Goal: Task Accomplishment & Management: Use online tool/utility

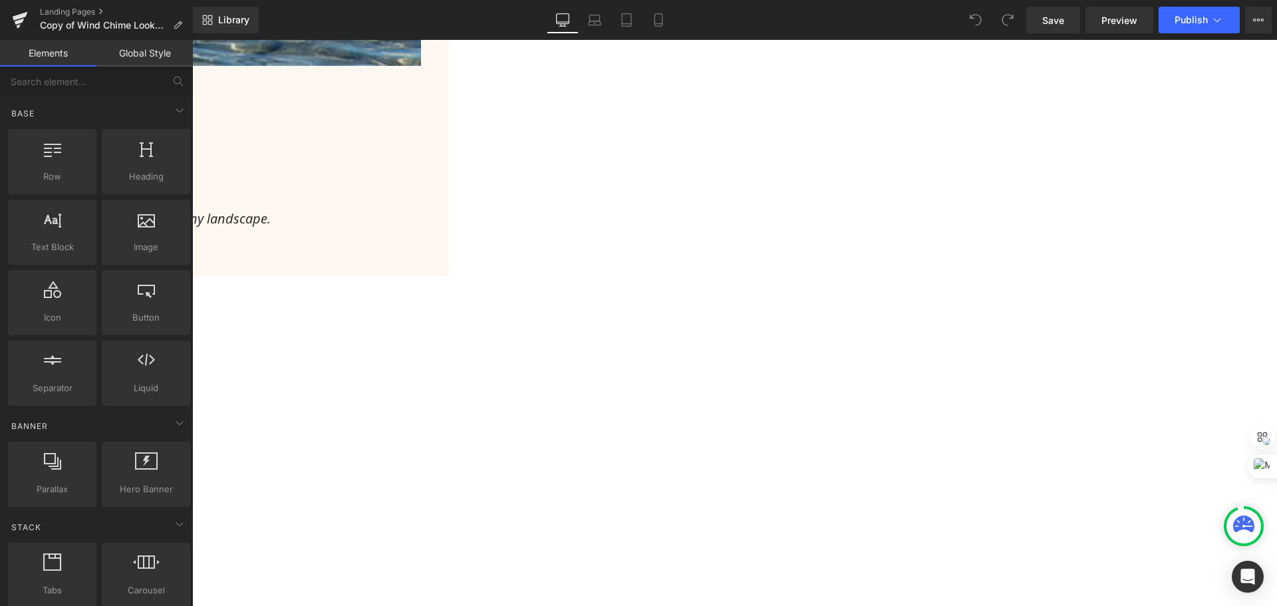
scroll to position [930, 0]
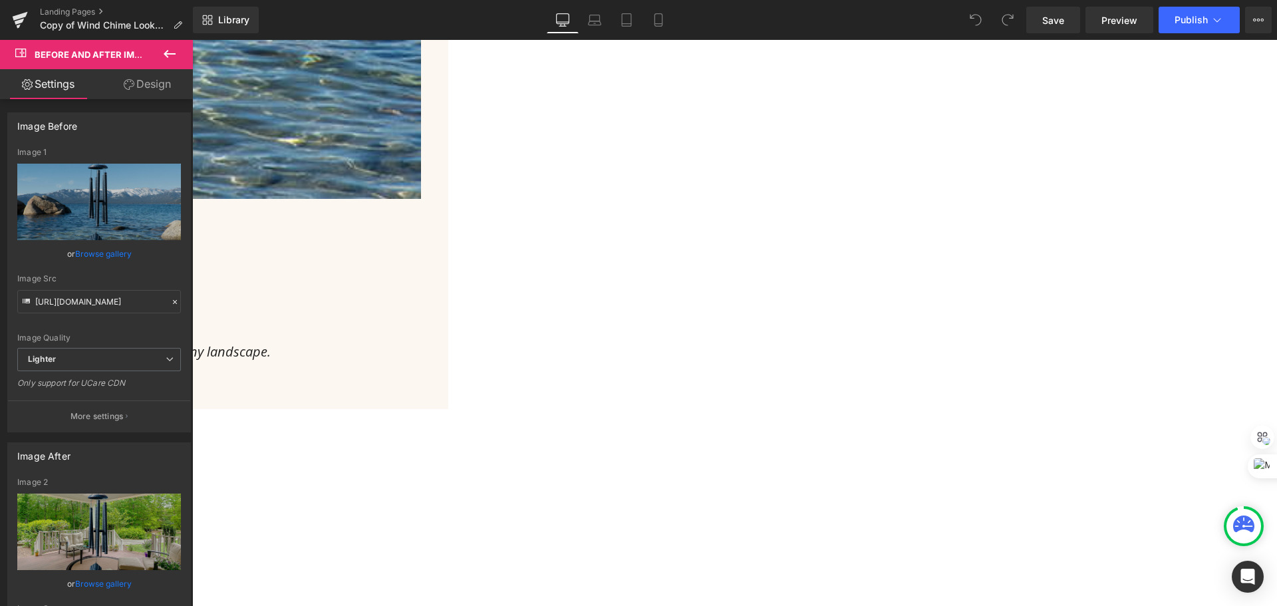
drag, startPoint x: 880, startPoint y: 356, endPoint x: 730, endPoint y: 350, distance: 150.4
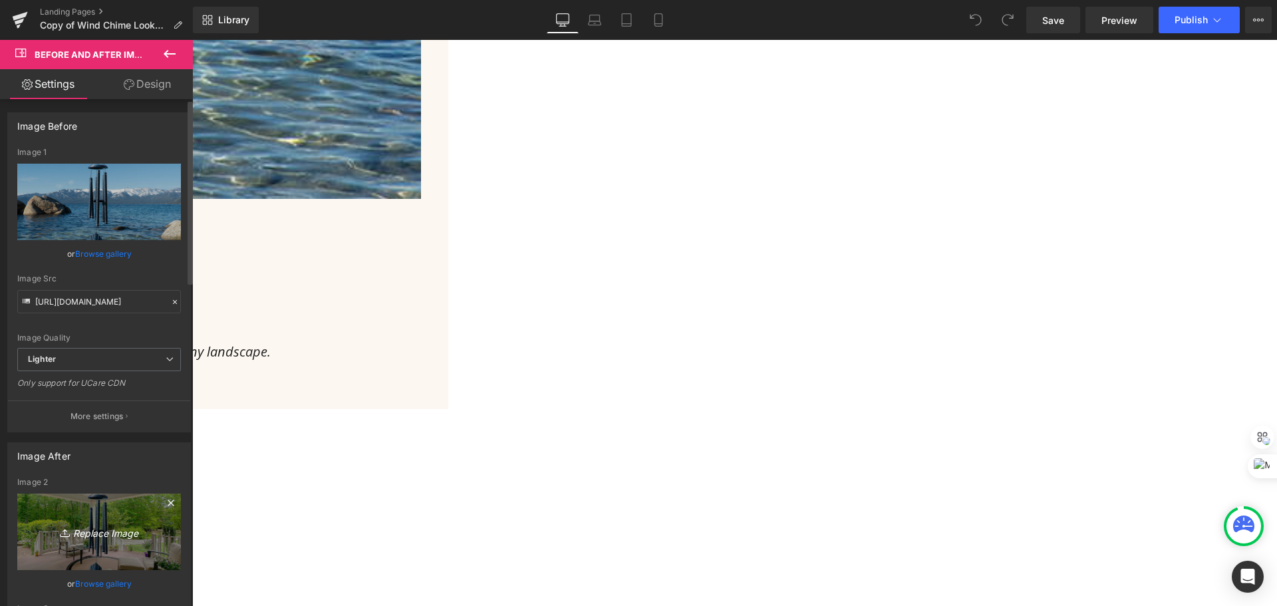
click at [98, 523] on icon "Replace Image" at bounding box center [99, 531] width 106 height 17
type input "C:\fakepath\ChatGPT Image [DATE], 01_25_01 PM.png"
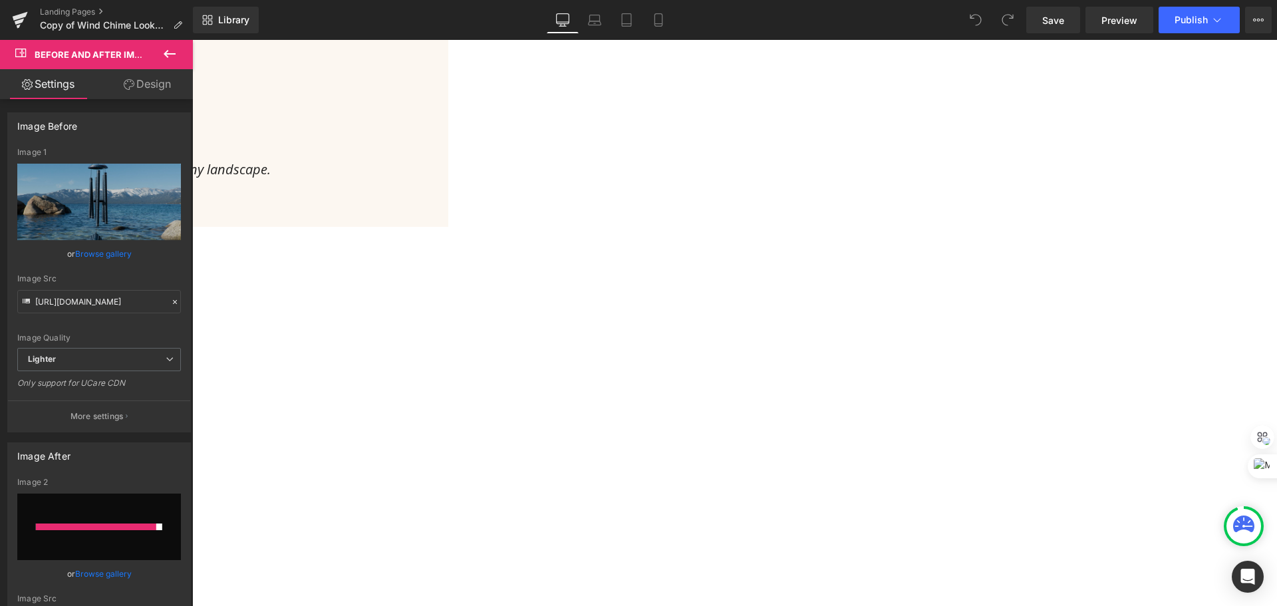
scroll to position [864, 0]
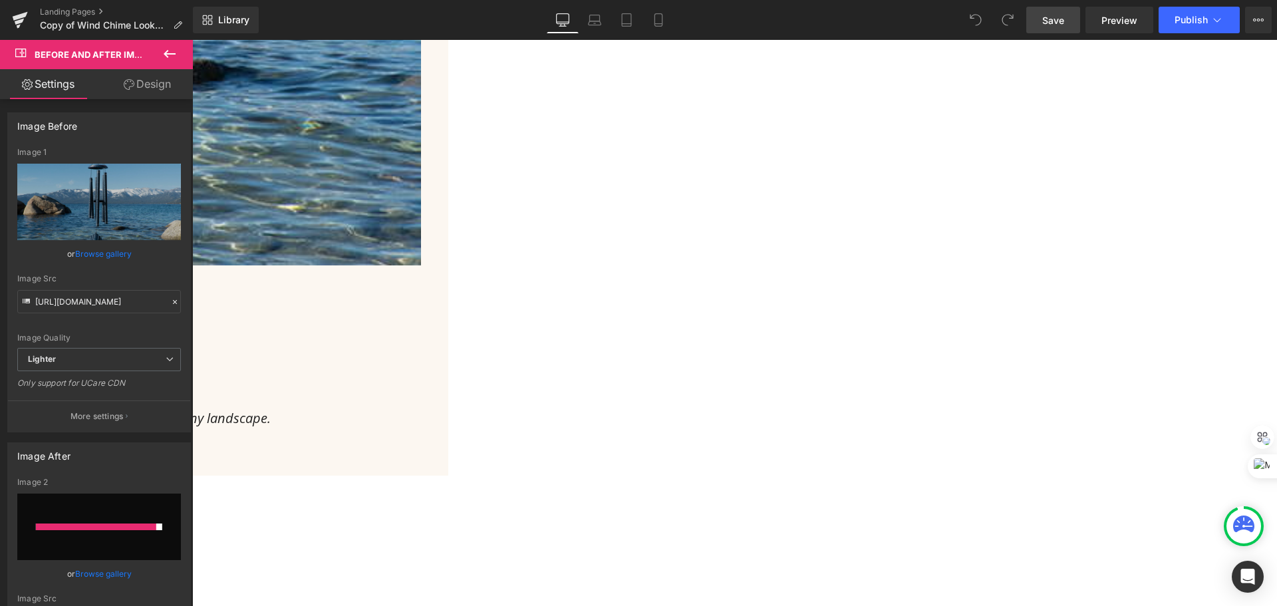
click at [1057, 21] on span "Save" at bounding box center [1053, 20] width 22 height 14
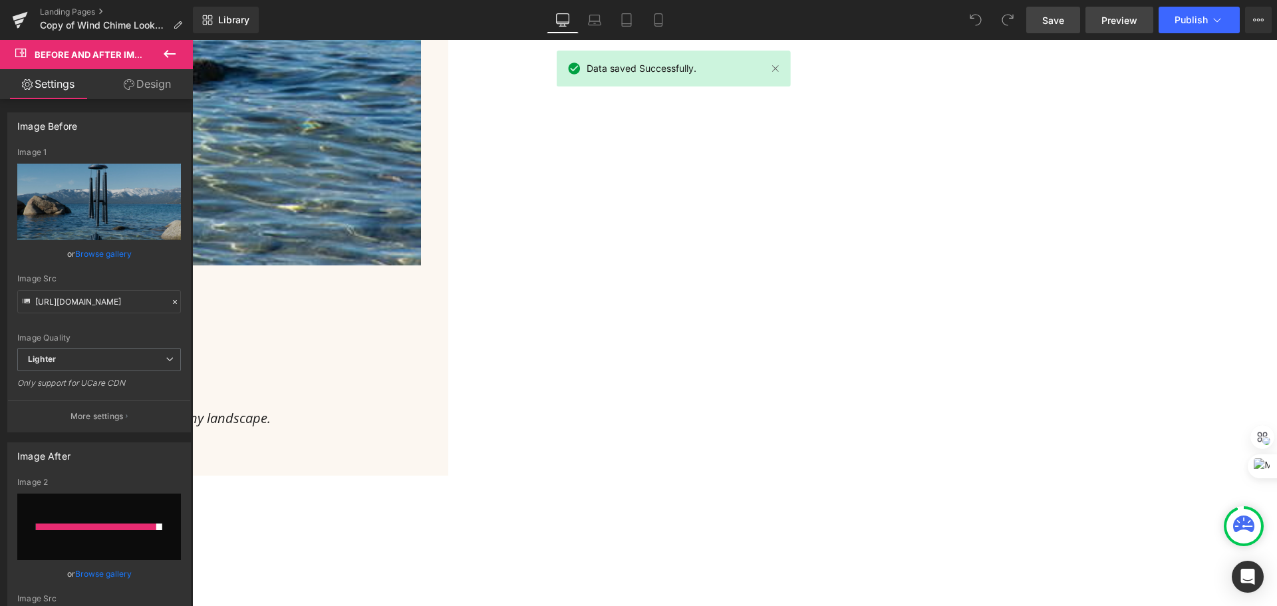
click at [1125, 14] on span "Preview" at bounding box center [1119, 20] width 36 height 14
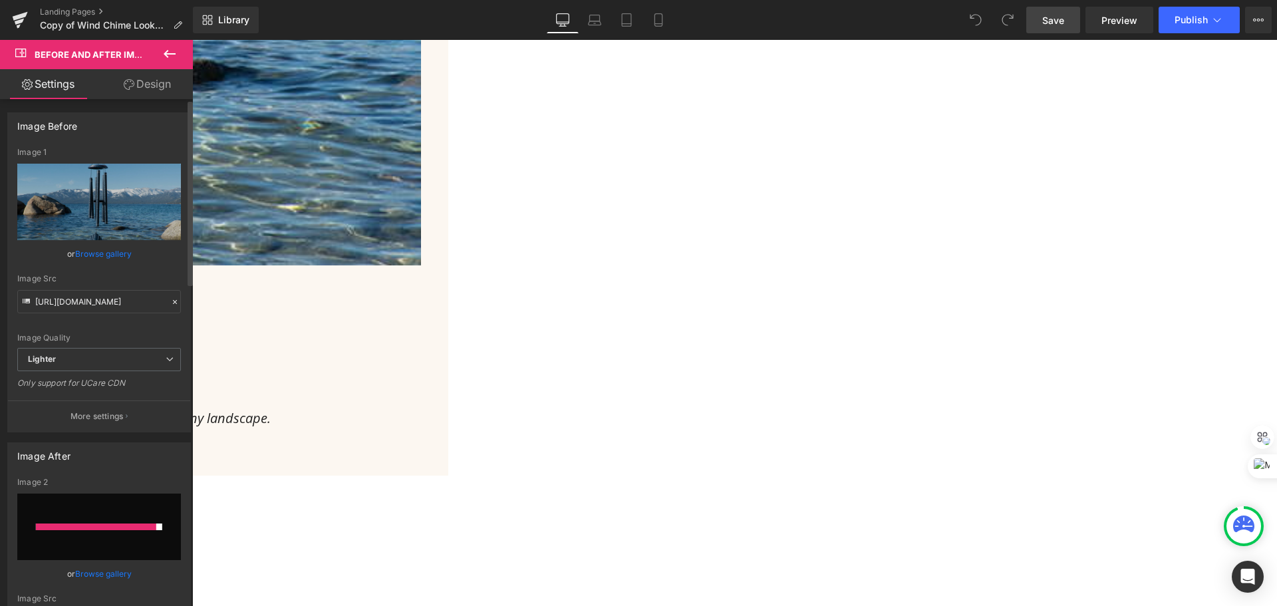
click at [98, 525] on div at bounding box center [96, 526] width 120 height 7
click at [192, 40] on span "Before and After Images" at bounding box center [192, 40] width 0 height 0
click at [89, 575] on link "Browse gallery" at bounding box center [103, 573] width 57 height 23
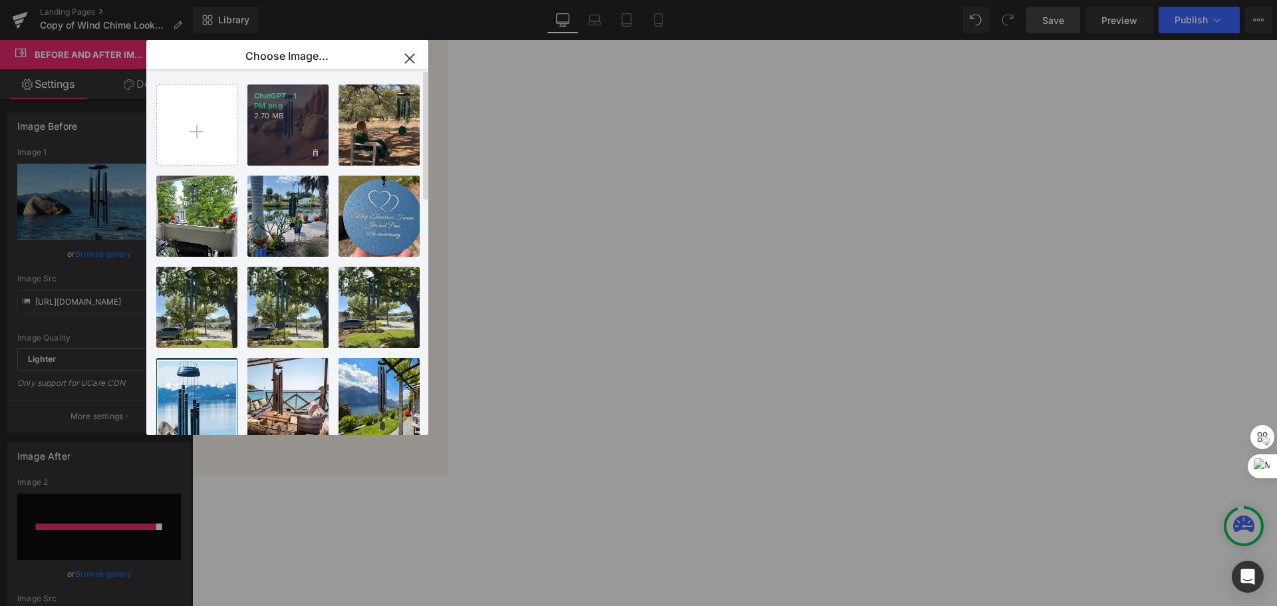
click at [299, 115] on p "2.70 MB" at bounding box center [288, 116] width 68 height 10
type input "[URL][DOMAIN_NAME][DATE]"
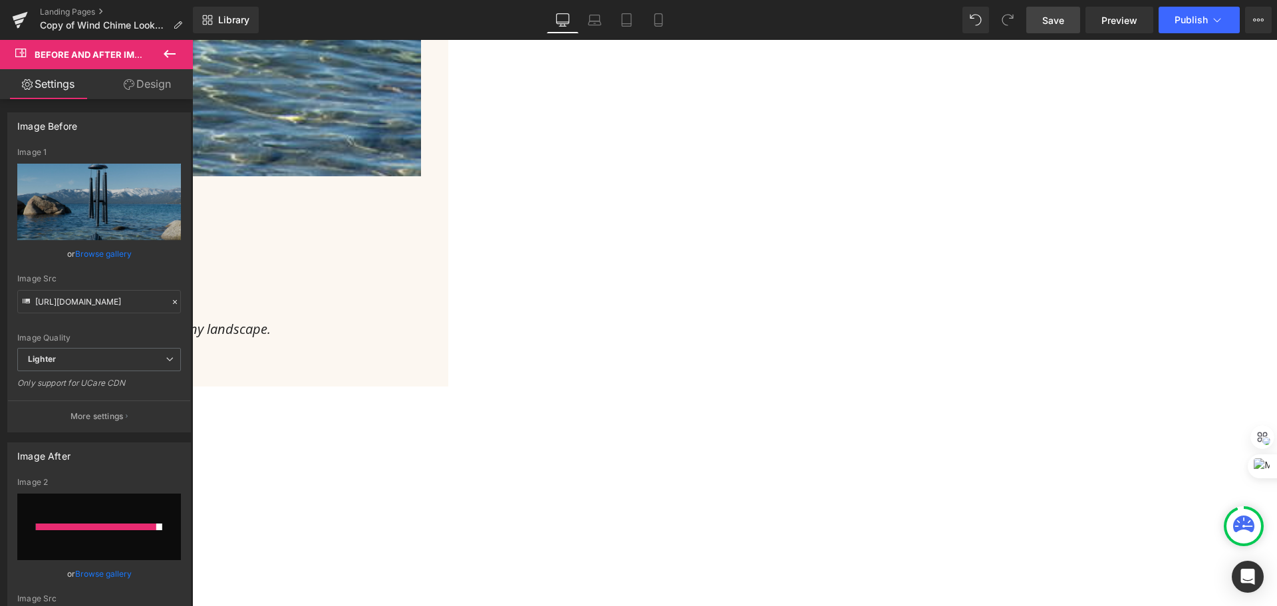
scroll to position [930, 0]
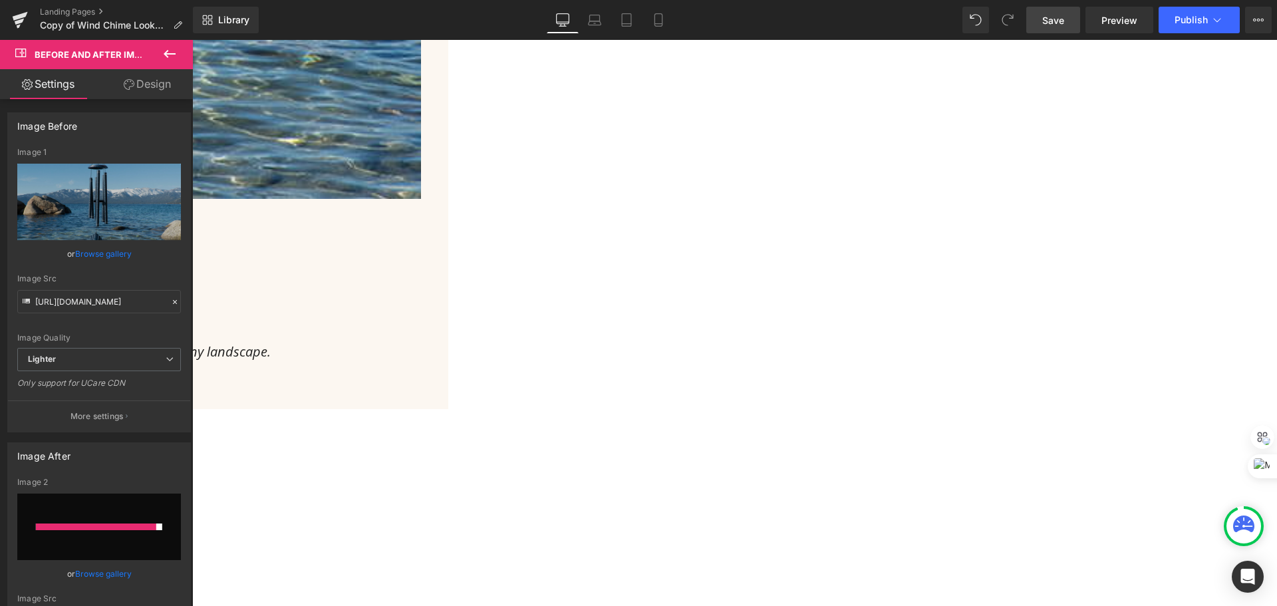
drag, startPoint x: 730, startPoint y: 357, endPoint x: 728, endPoint y: 438, distance: 81.1
click at [96, 251] on link "Browse gallery" at bounding box center [103, 253] width 57 height 23
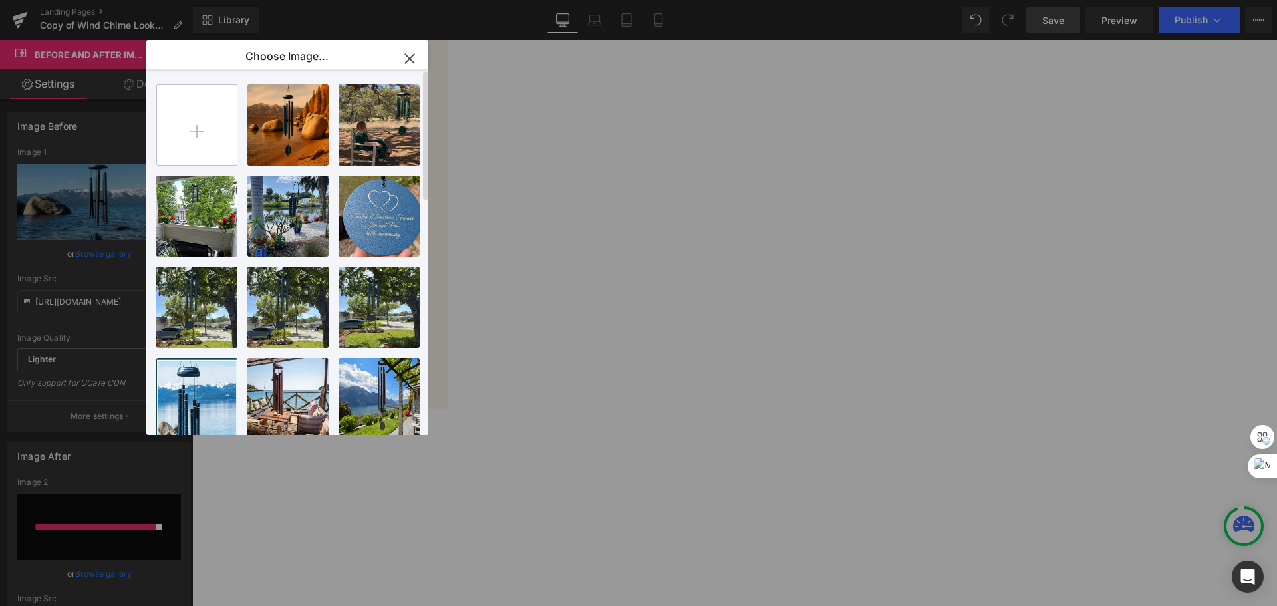
click at [158, 116] on input "file" at bounding box center [197, 125] width 80 height 80
type input "C:\fakepath\Arabesque wind chime lake tahoe.png"
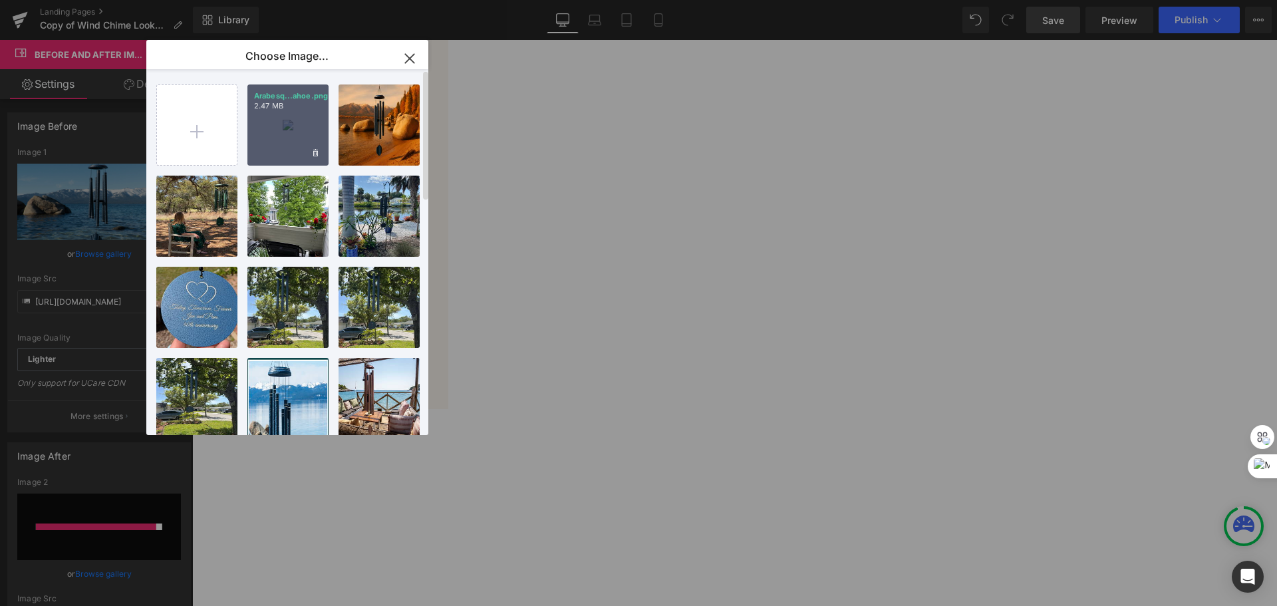
click at [280, 116] on div "Arabesq...ahoe.png 2.47 MB" at bounding box center [287, 124] width 81 height 81
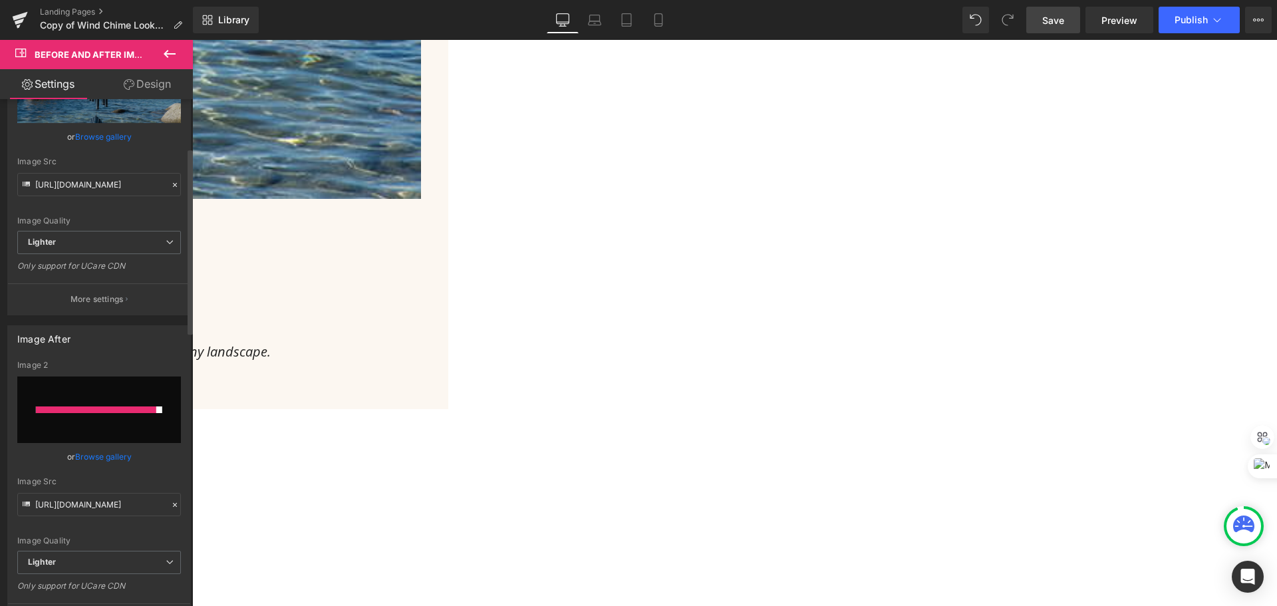
scroll to position [133, 0]
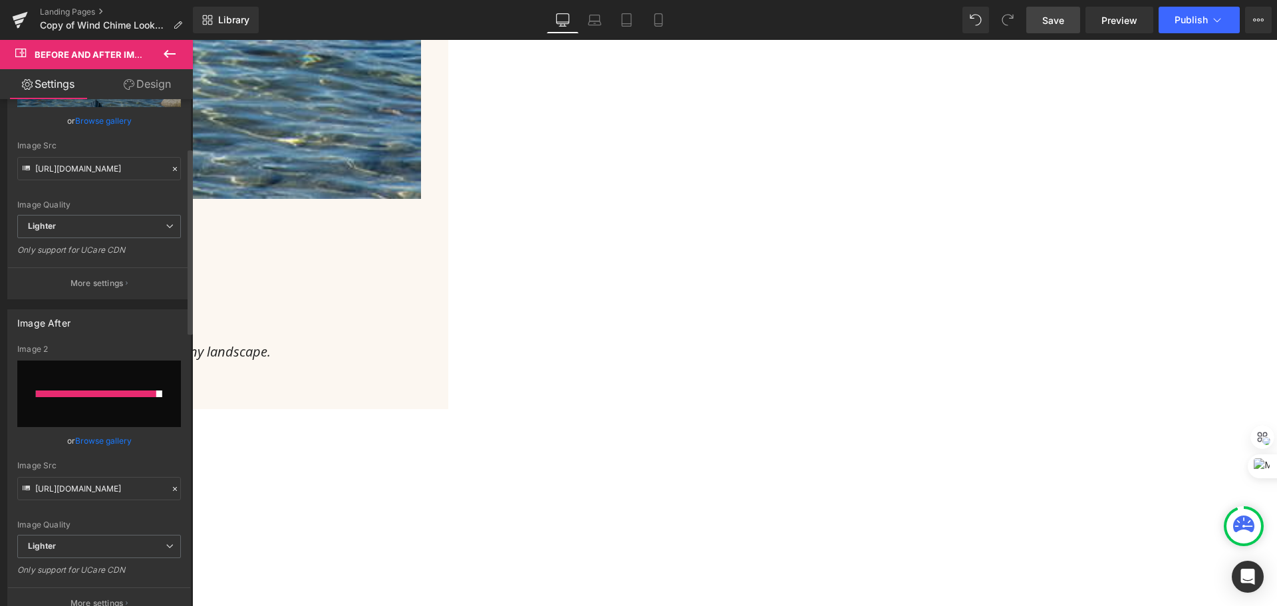
click at [103, 437] on link "Browse gallery" at bounding box center [103, 440] width 57 height 23
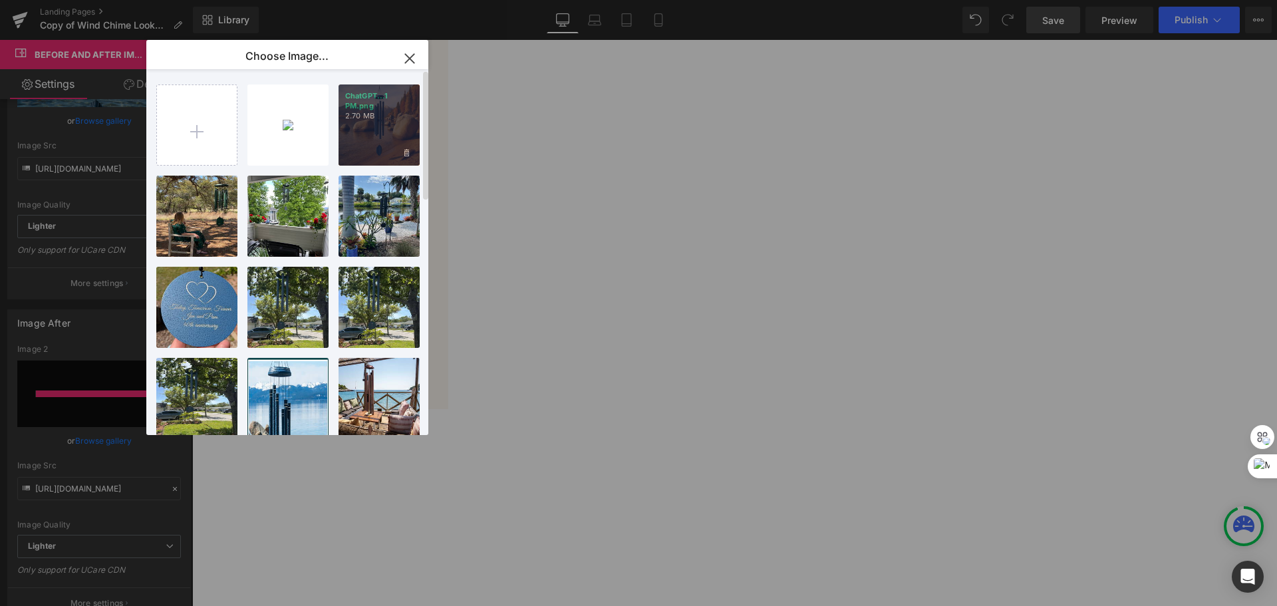
click at [374, 128] on div "ChatGPT...1 PM.png 2.70 MB" at bounding box center [378, 124] width 81 height 81
type input "[URL][DOMAIN_NAME][DATE]"
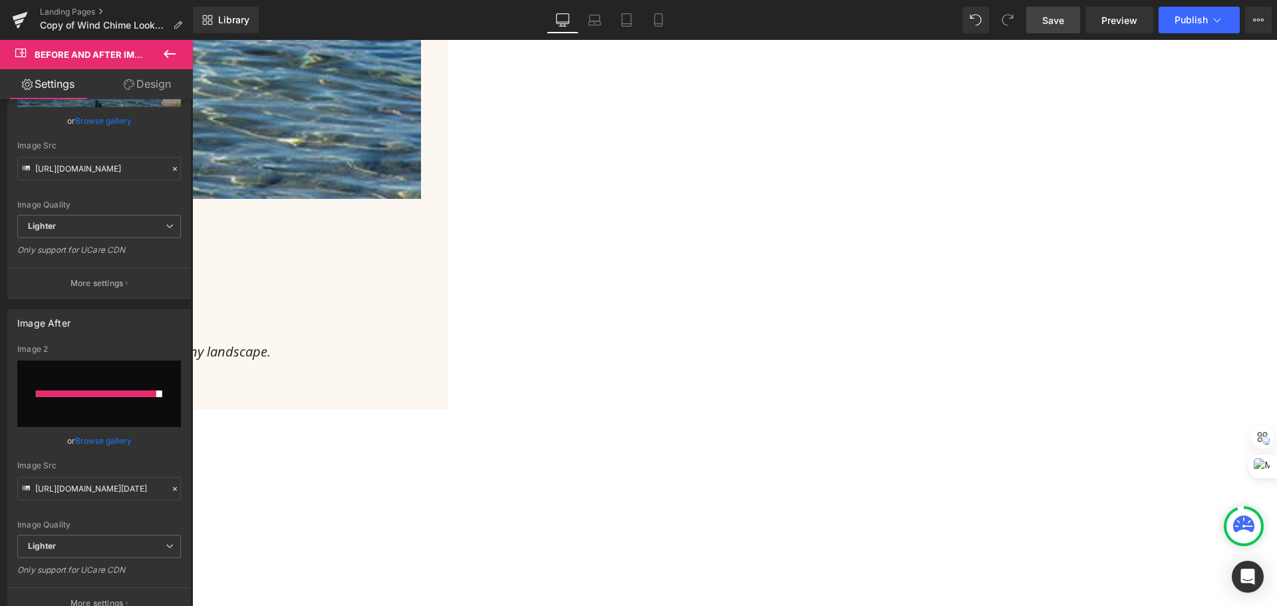
drag, startPoint x: 726, startPoint y: 351, endPoint x: 740, endPoint y: 354, distance: 14.2
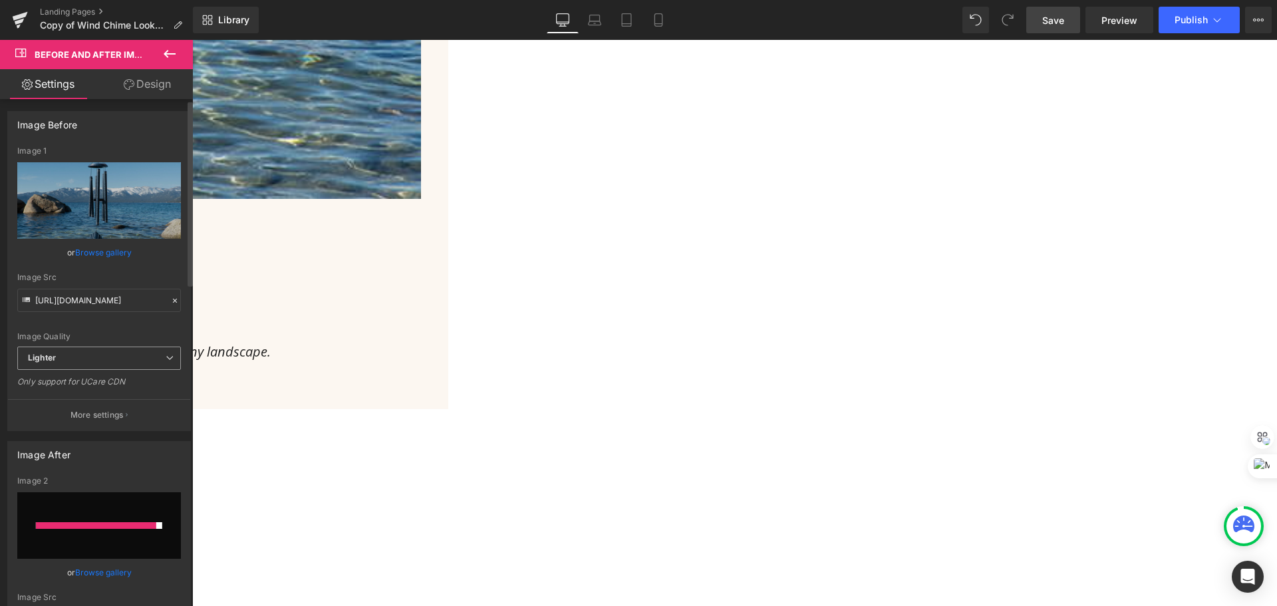
scroll to position [0, 0]
click at [107, 258] on link "Browse gallery" at bounding box center [103, 253] width 57 height 23
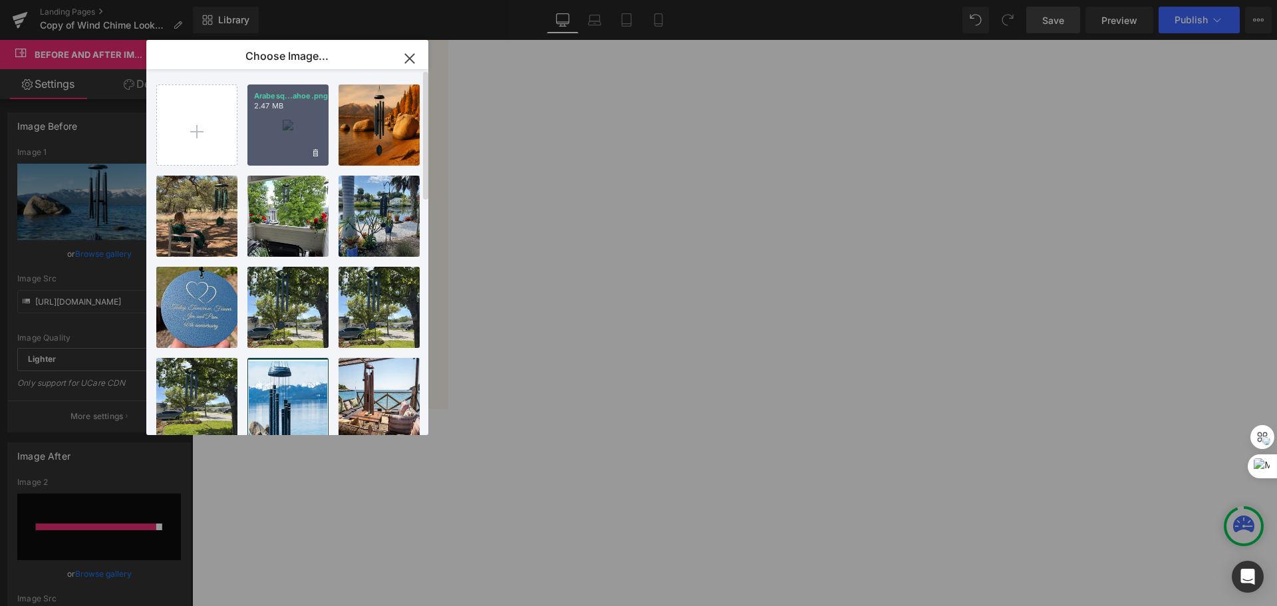
click at [261, 124] on div "Arabesq...ahoe.png 2.47 MB" at bounding box center [287, 124] width 81 height 81
type input "[URL][DOMAIN_NAME]"
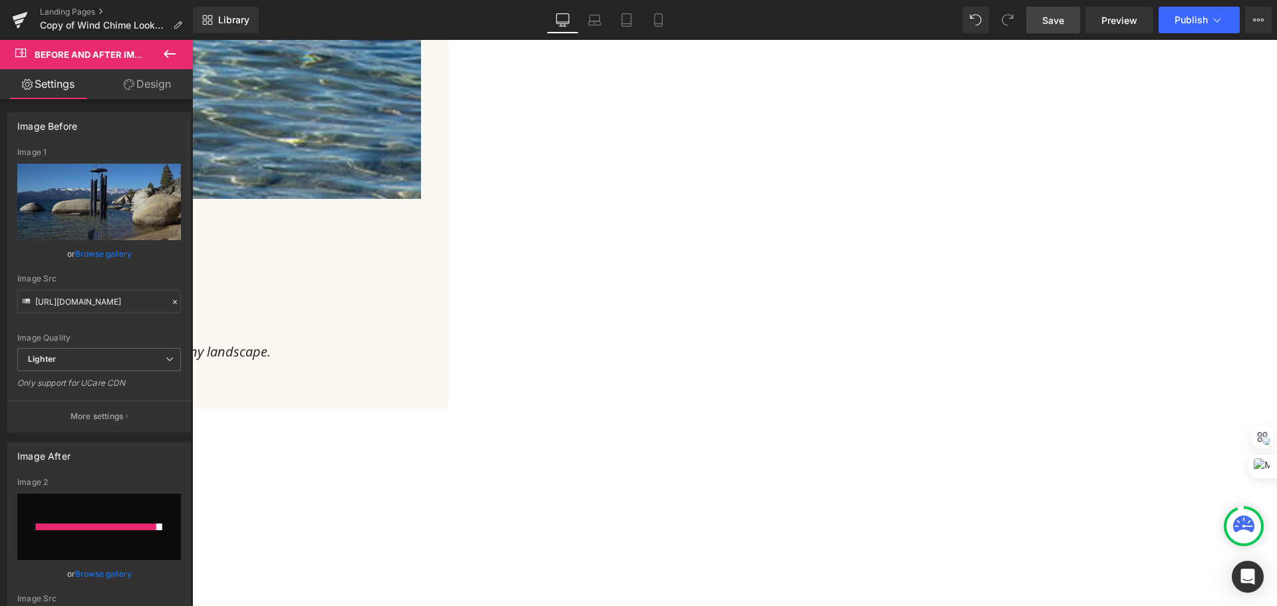
drag, startPoint x: 645, startPoint y: 308, endPoint x: 795, endPoint y: 365, distance: 160.2
